Goal: Task Accomplishment & Management: Use online tool/utility

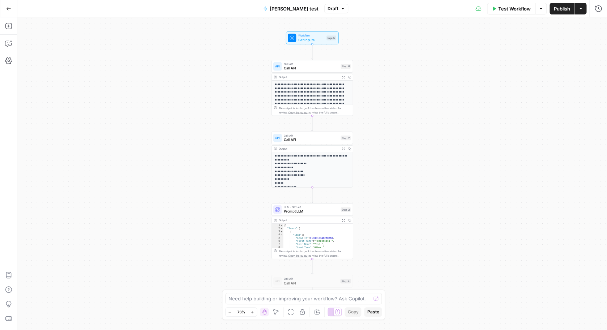
click at [8, 12] on button "Go Back" at bounding box center [8, 8] width 13 height 13
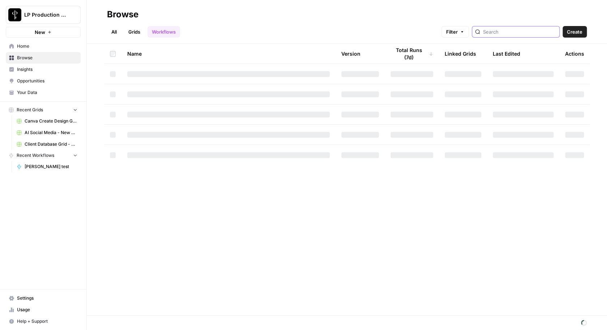
click at [508, 33] on input "search" at bounding box center [519, 31] width 73 height 7
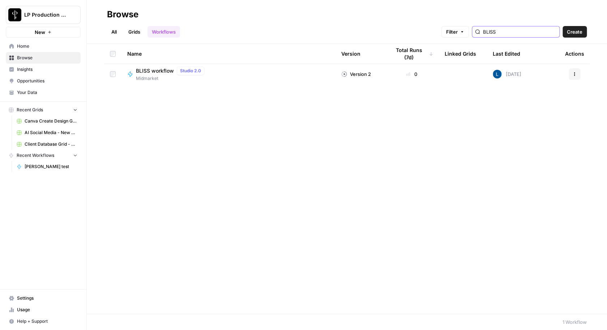
type input "BLISS"
click at [148, 69] on span "BLISS workflow" at bounding box center [155, 70] width 38 height 7
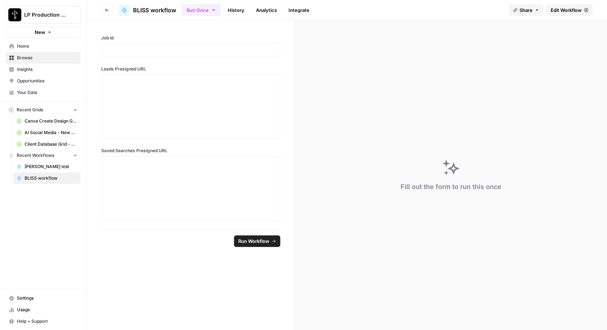
click at [564, 8] on span "Edit Workflow" at bounding box center [565, 10] width 31 height 7
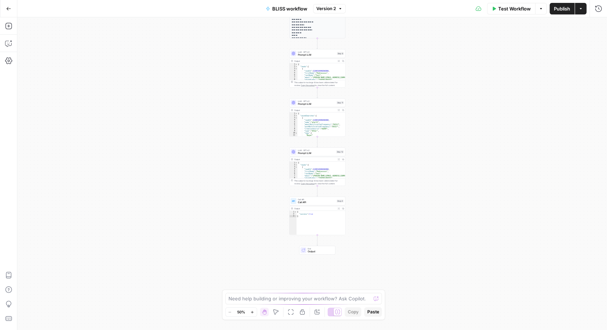
click at [312, 201] on span "Call API" at bounding box center [317, 203] width 38 height 4
